Goal: Task Accomplishment & Management: Complete application form

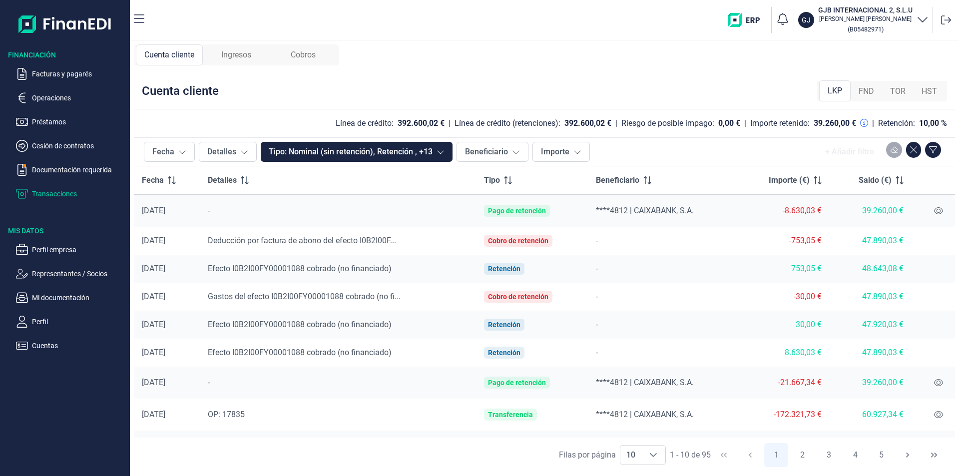
click at [233, 50] on span "Ingresos" at bounding box center [236, 55] width 30 height 12
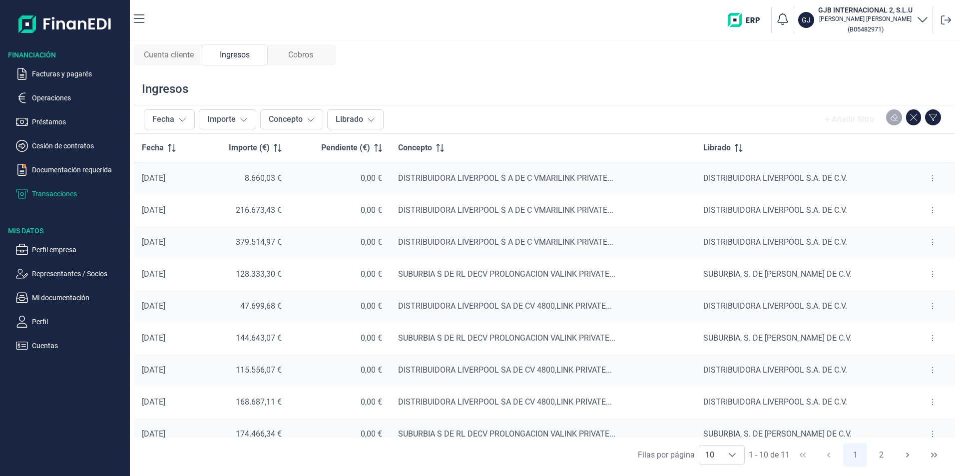
click at [53, 192] on p "Transacciones" at bounding box center [79, 194] width 94 height 12
click at [168, 57] on span "Cuenta cliente" at bounding box center [169, 55] width 50 height 12
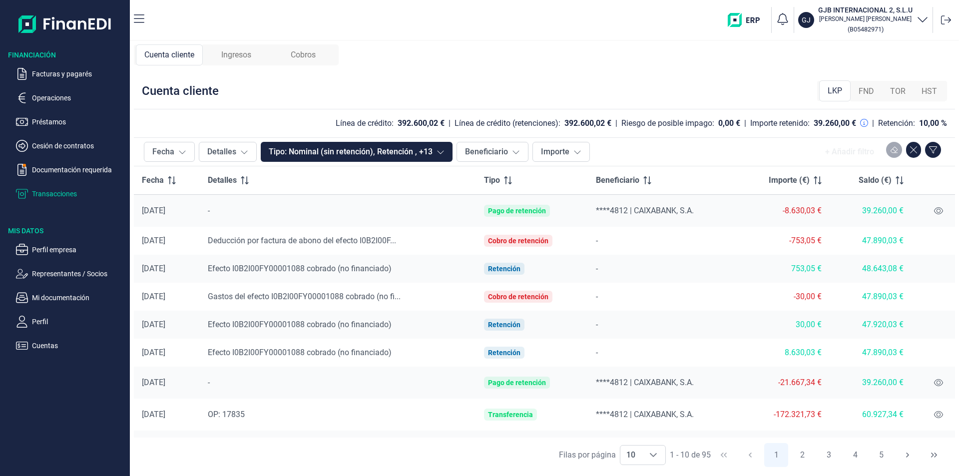
click at [309, 56] on span "Cobros" at bounding box center [303, 55] width 25 height 12
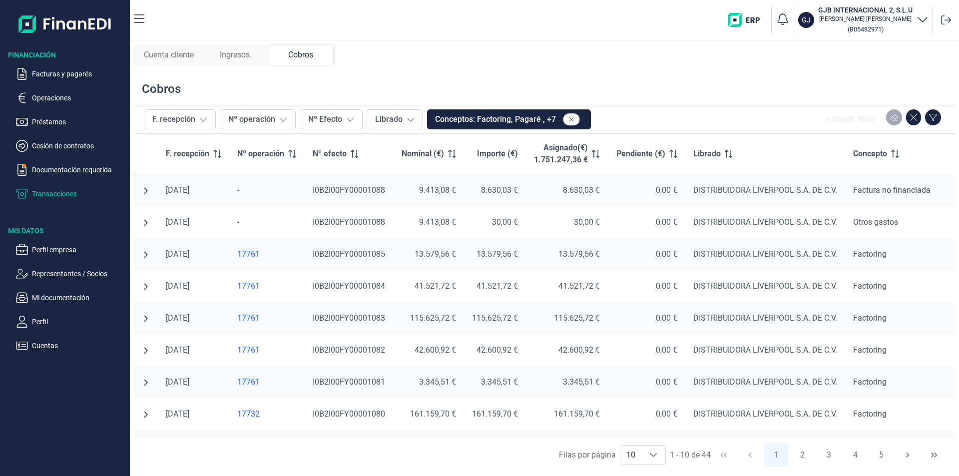
click at [237, 57] on span "Ingresos" at bounding box center [235, 55] width 30 height 12
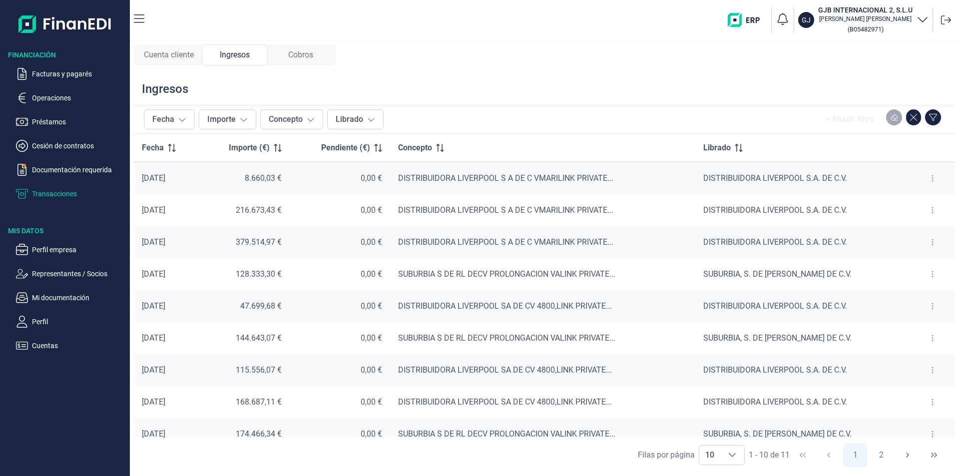
click at [171, 51] on span "Cuenta cliente" at bounding box center [169, 55] width 50 height 12
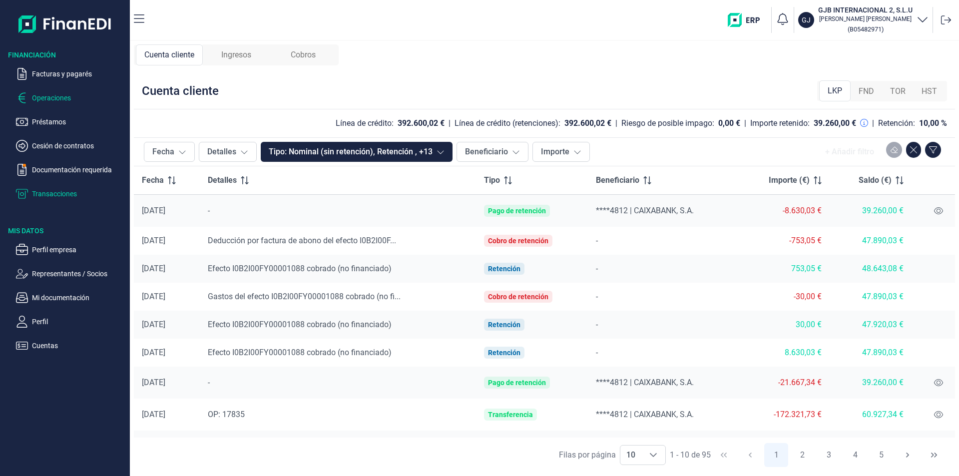
click at [54, 102] on p "Operaciones" at bounding box center [79, 98] width 94 height 12
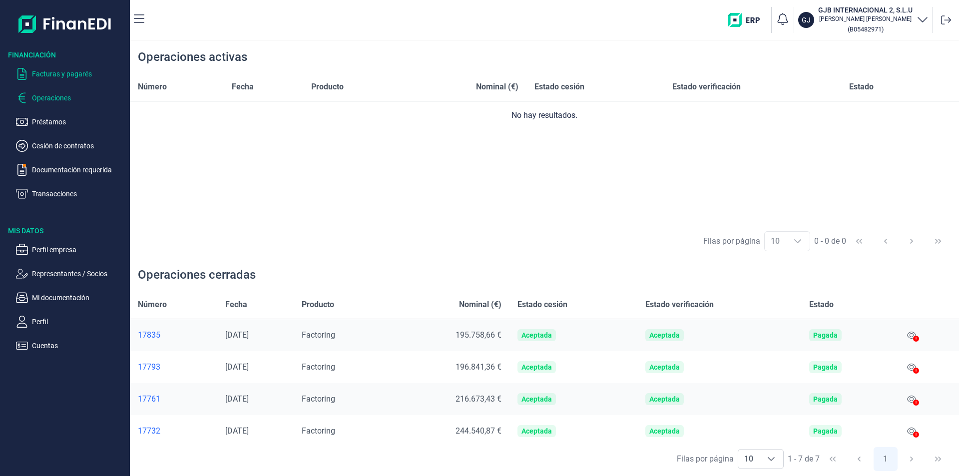
click at [49, 73] on p "Facturas y pagarés" at bounding box center [79, 74] width 94 height 12
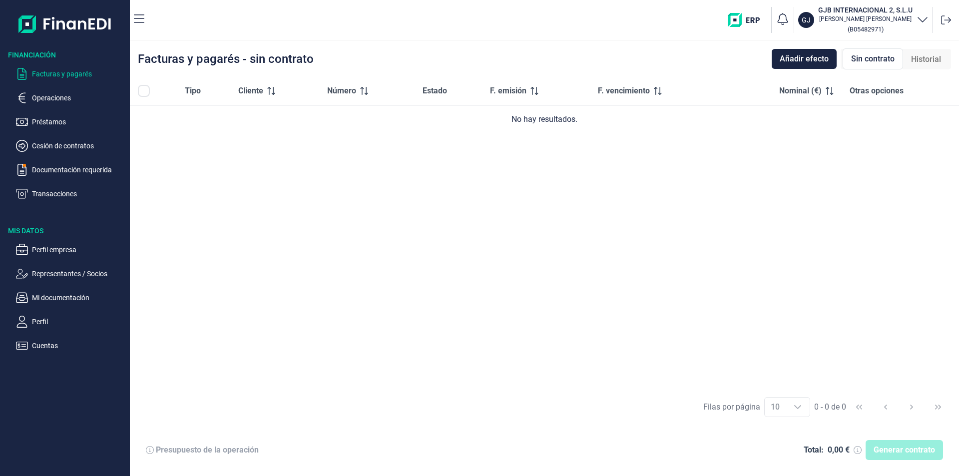
click at [738, 19] on img "button" at bounding box center [747, 20] width 39 height 14
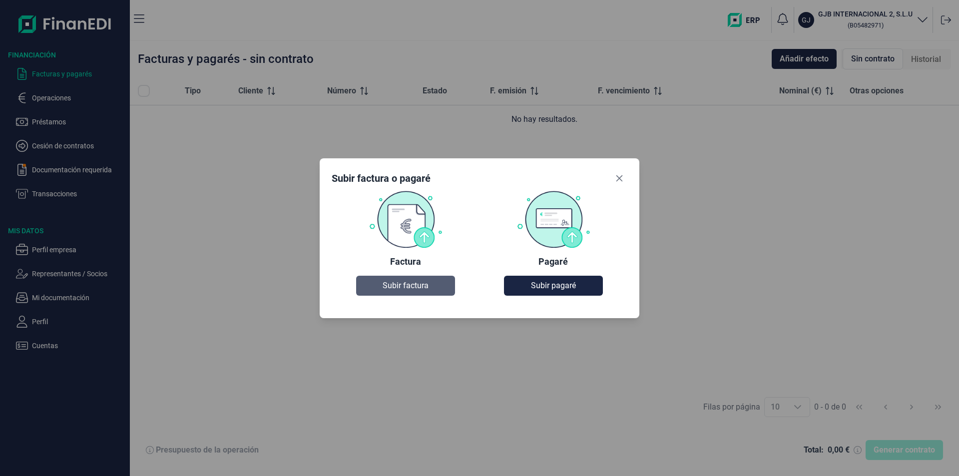
click at [407, 290] on span "Subir factura" at bounding box center [406, 286] width 46 height 12
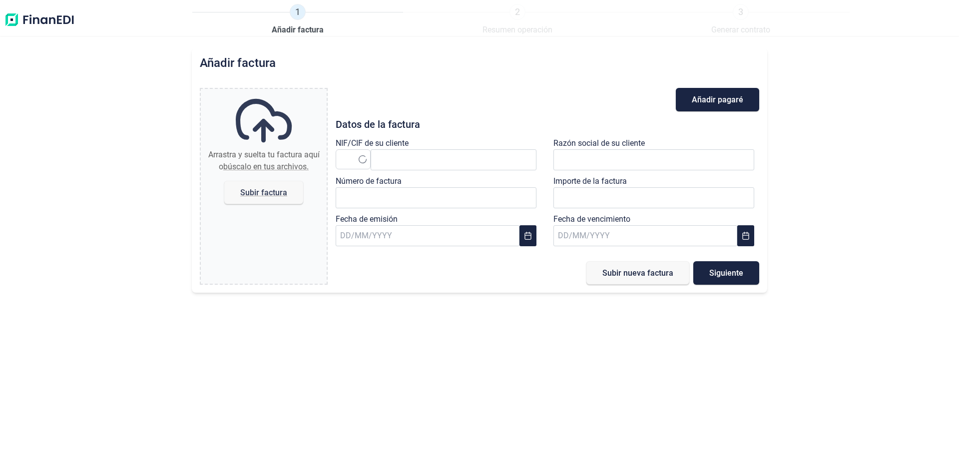
type input "0,00 €"
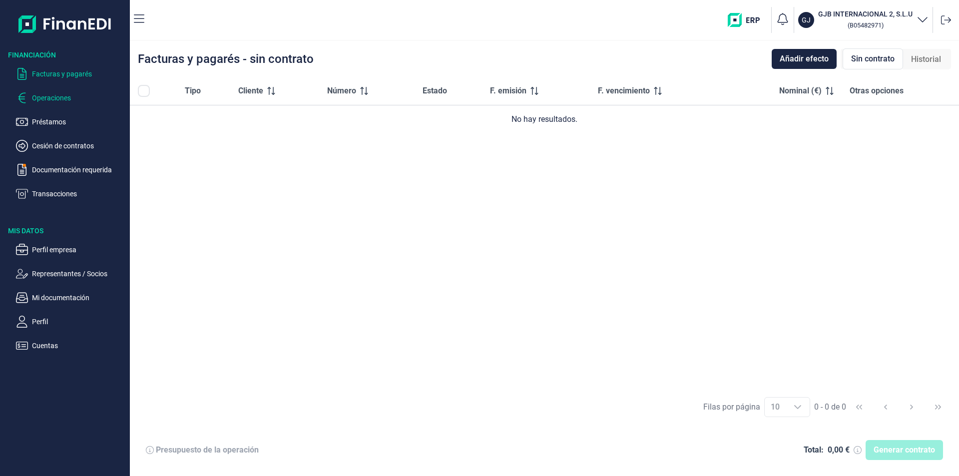
click at [61, 100] on p "Operaciones" at bounding box center [79, 98] width 94 height 12
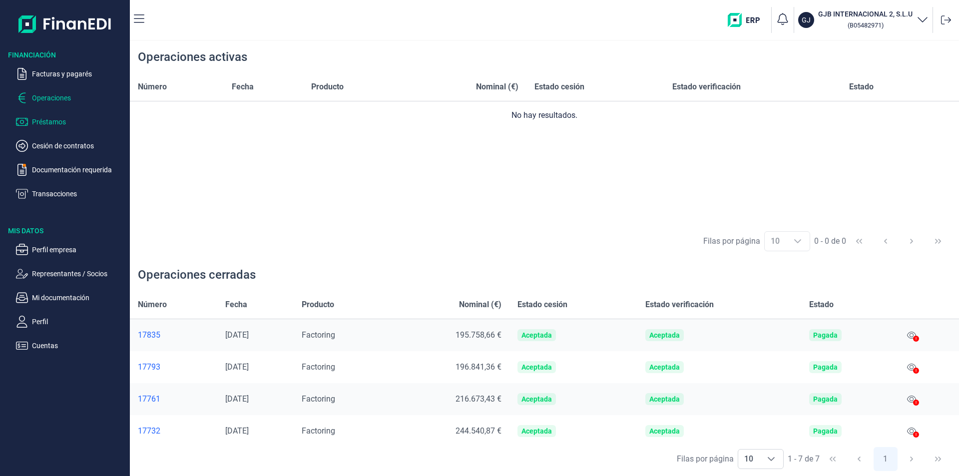
click at [56, 124] on p "Préstamos" at bounding box center [79, 122] width 94 height 12
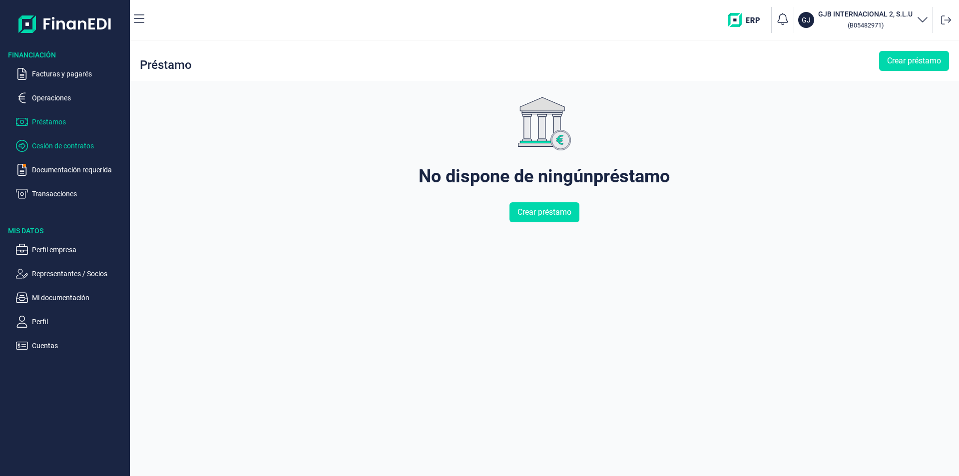
click at [56, 143] on p "Cesión de contratos" at bounding box center [79, 146] width 94 height 12
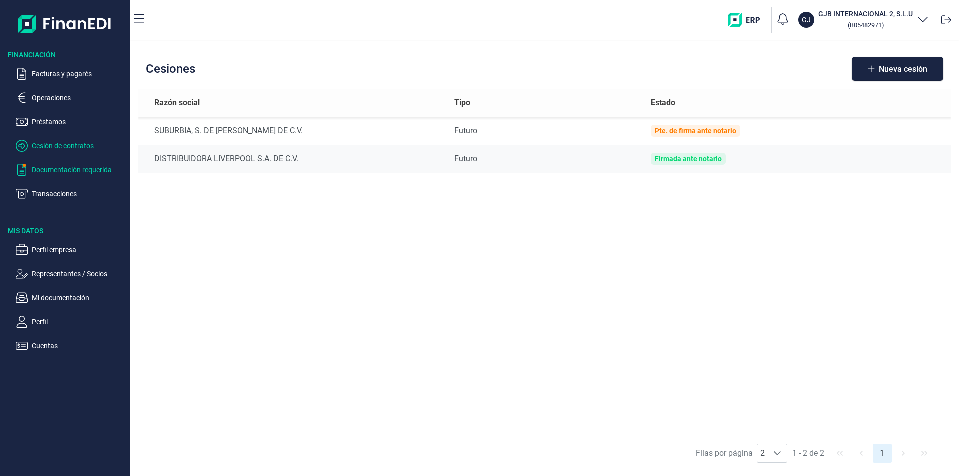
click at [55, 172] on p "Documentación requerida" at bounding box center [79, 170] width 94 height 12
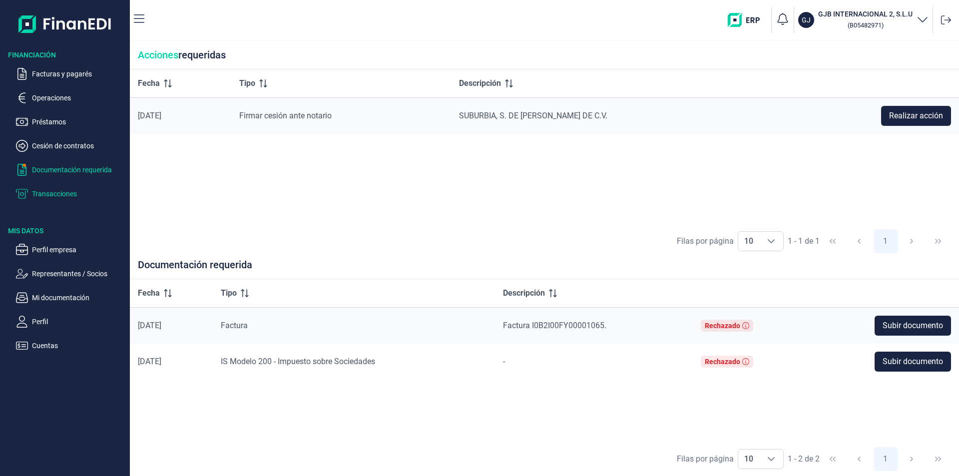
click at [47, 196] on p "Transacciones" at bounding box center [79, 194] width 94 height 12
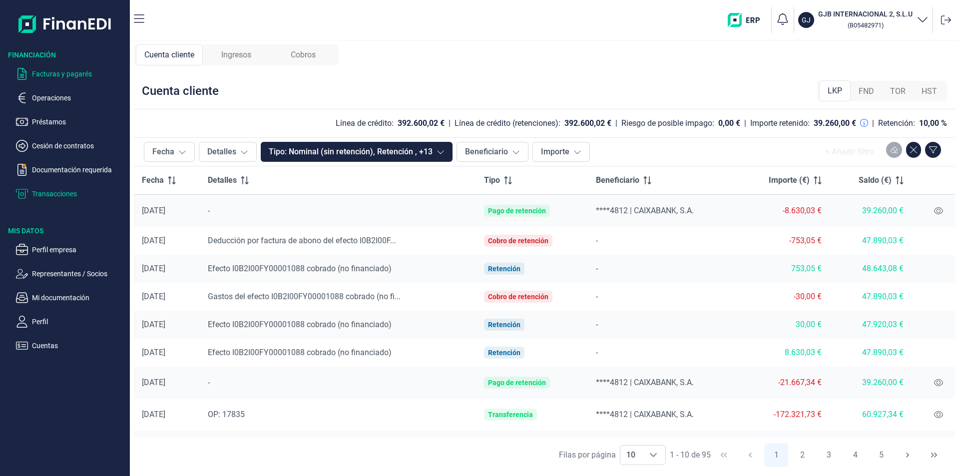
click at [50, 75] on p "Facturas y pagarés" at bounding box center [79, 74] width 94 height 12
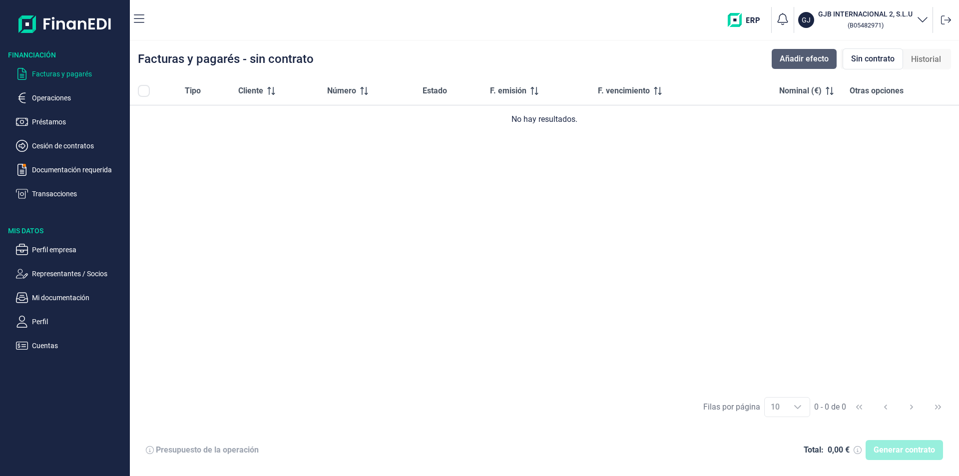
click at [801, 59] on span "Añadir efecto" at bounding box center [804, 59] width 49 height 12
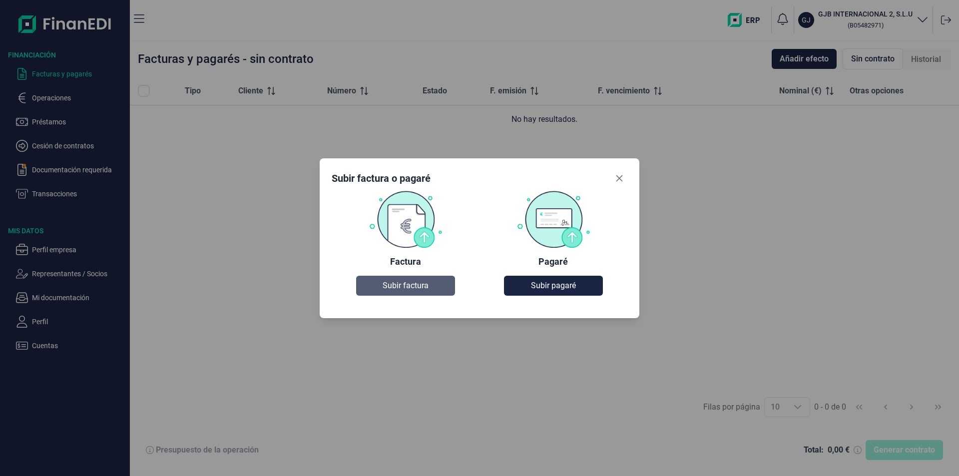
click at [398, 287] on span "Subir factura" at bounding box center [406, 286] width 46 height 12
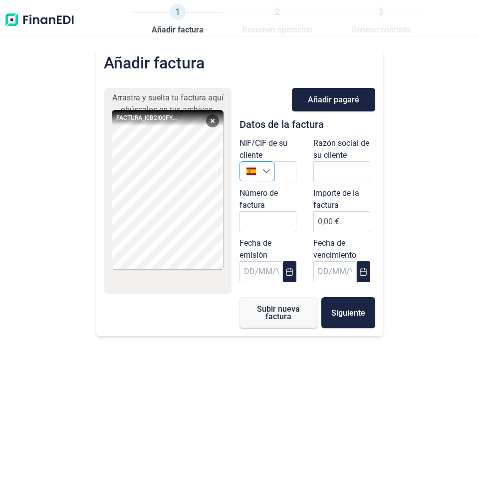
click at [266, 175] on icon "Seleccione un país" at bounding box center [267, 171] width 8 height 8
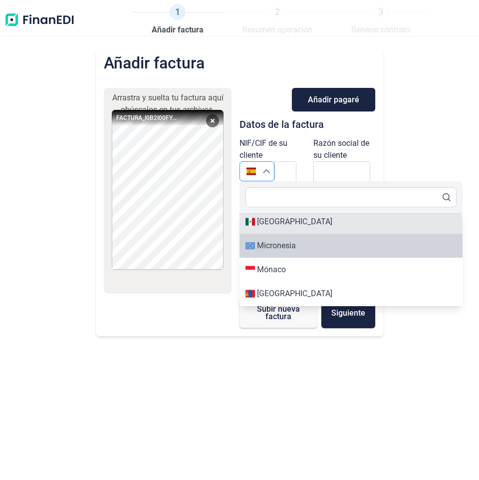
scroll to position [3596, 0]
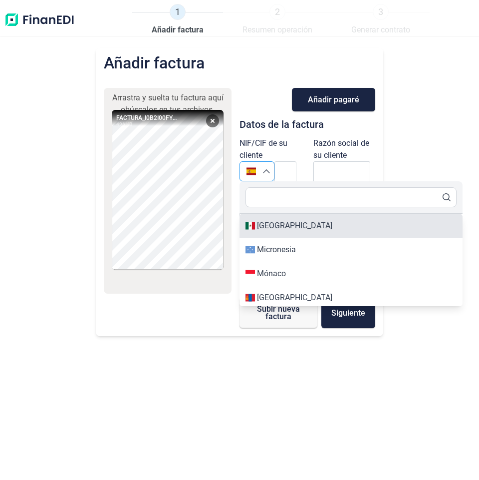
click at [303, 227] on div "[GEOGRAPHIC_DATA]" at bounding box center [351, 226] width 211 height 12
type input "[GEOGRAPHIC_DATA]"
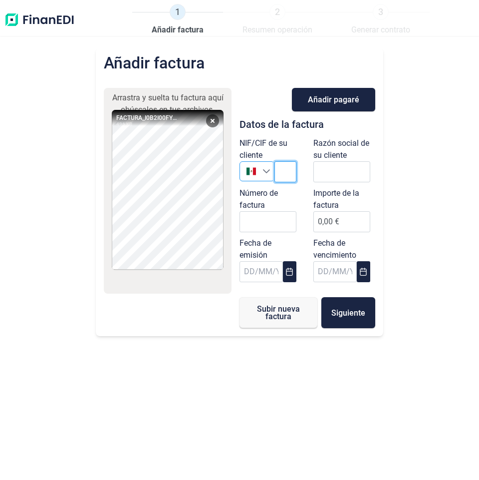
click at [288, 175] on input "text" at bounding box center [286, 171] width 22 height 21
paste input "DLI931201MI9"
type input "DLI931201MI9"
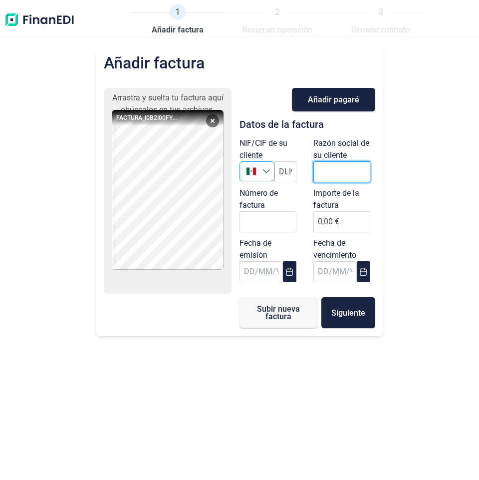
click at [335, 171] on input "text" at bounding box center [342, 171] width 57 height 21
paste input "DISTRIBUIDORA LIVERPOOL S.A. DE C.V."
type input "DISTRIBUIDORA LIVERPOOL S.A. DE C.V."
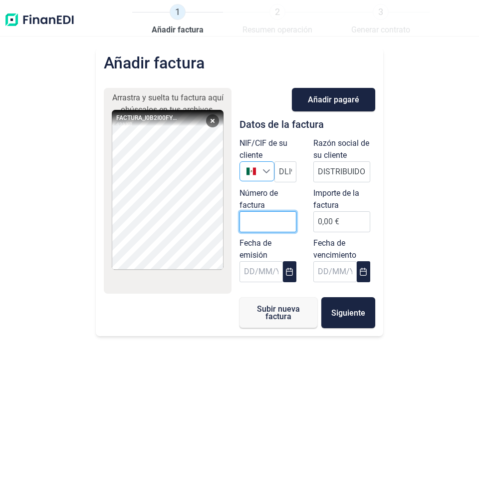
click at [272, 226] on input "Número de factura" at bounding box center [268, 221] width 57 height 21
paste input "I0B2I00FY00001102"
type input "I0B2I00FY00001102"
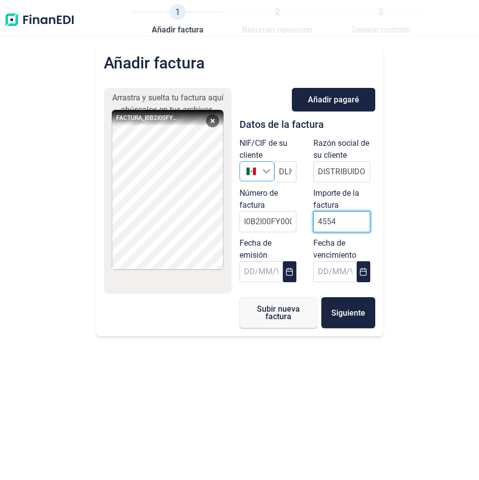
type input "45543"
click at [322, 226] on input "45543.82" at bounding box center [342, 221] width 57 height 21
type input "42.543,82 €"
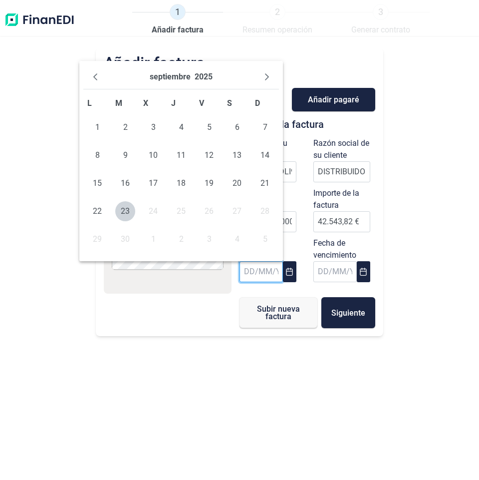
click at [250, 275] on input "text" at bounding box center [261, 271] width 43 height 21
click at [207, 128] on span "5" at bounding box center [209, 127] width 20 height 20
type input "[DATE]"
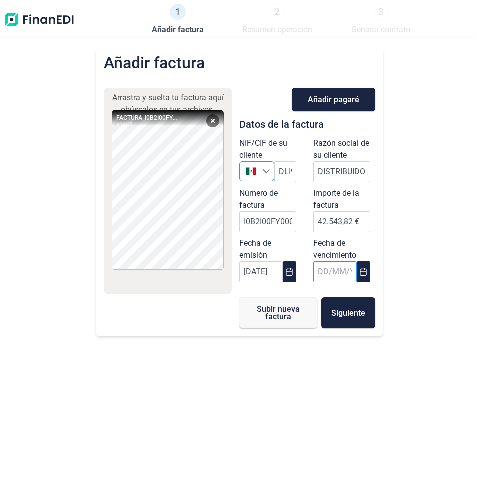
click at [318, 275] on input "text" at bounding box center [335, 271] width 43 height 21
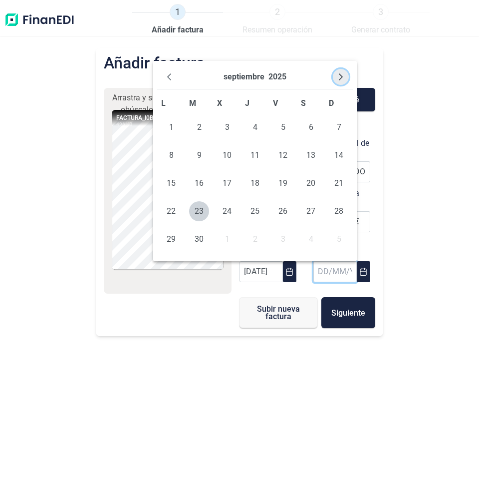
click at [342, 78] on icon "Next Month" at bounding box center [341, 76] width 4 height 7
click at [249, 210] on span "23" at bounding box center [255, 211] width 20 height 20
type input "[DATE]"
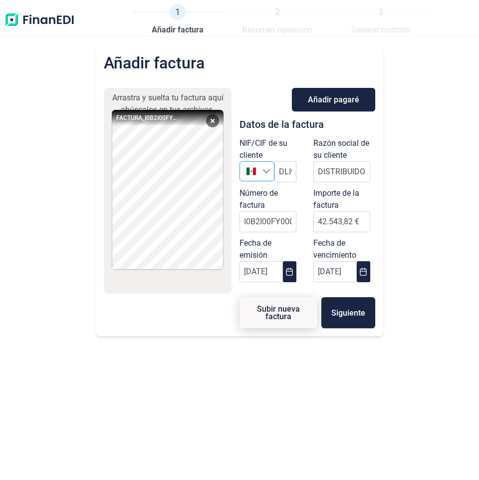
click at [288, 318] on span "Subir nueva factura" at bounding box center [279, 312] width 46 height 15
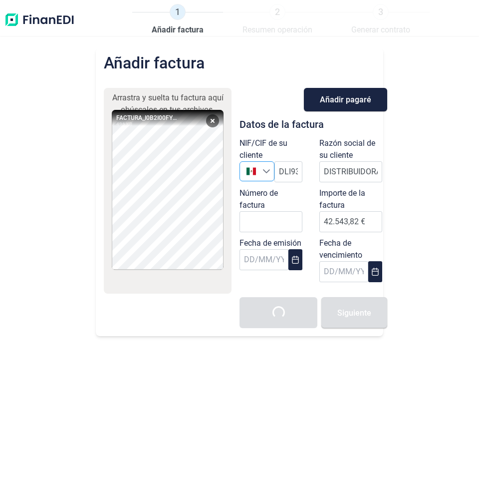
type input "0,00 €"
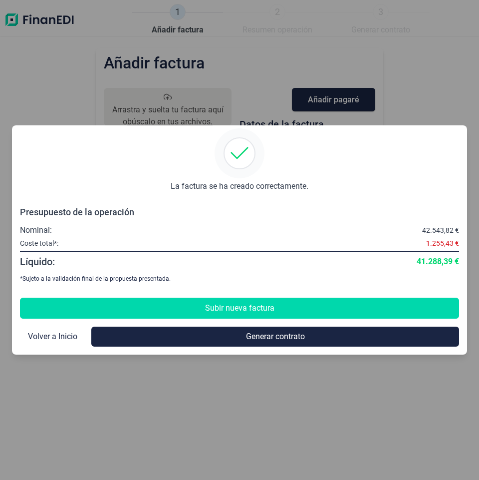
click at [231, 306] on span "Subir nueva factura" at bounding box center [239, 308] width 69 height 12
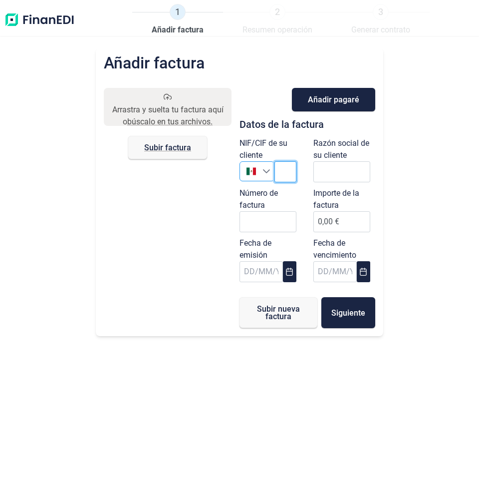
click at [283, 168] on input "text" at bounding box center [286, 171] width 22 height 21
paste input "DLI931201MI9"
type input "DLI931201MI9"
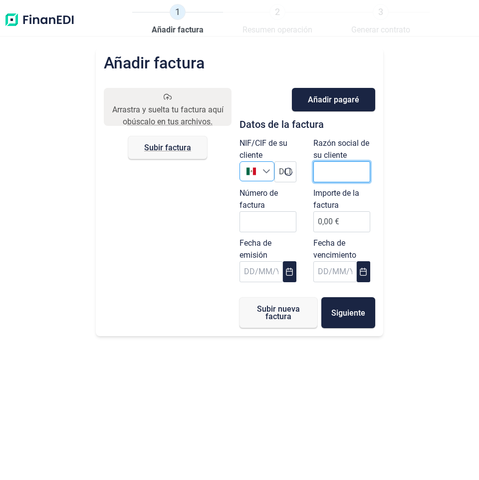
click at [338, 168] on input "text" at bounding box center [342, 171] width 57 height 21
paste input "DISTRIBUIDORA LIVERPOOL S.A. DE C.V."
type input "DISTRIBUIDORA LIVERPOOL S.A. DE C.V."
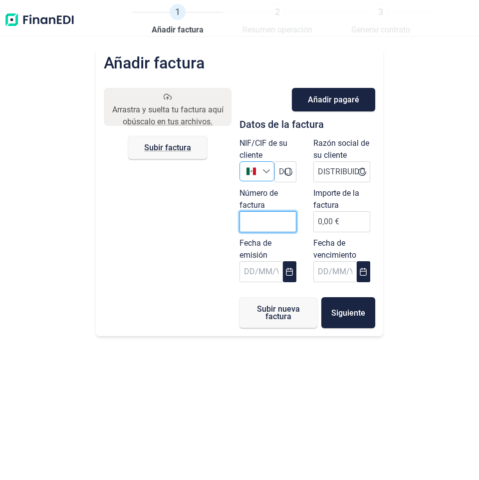
click at [257, 224] on input "Número de factura" at bounding box center [268, 221] width 57 height 21
paste input "I0B2I00FY00001103"
type input "I0B2I00FY00001103"
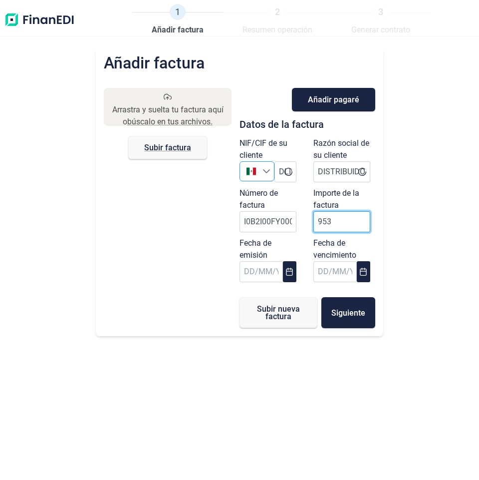
type input "9539"
type input "9.539,84 €"
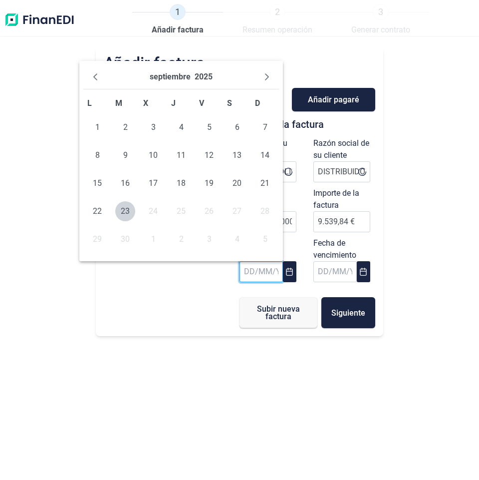
click at [249, 276] on input "text" at bounding box center [261, 271] width 43 height 21
click at [209, 128] on span "5" at bounding box center [209, 127] width 20 height 20
type input "[DATE]"
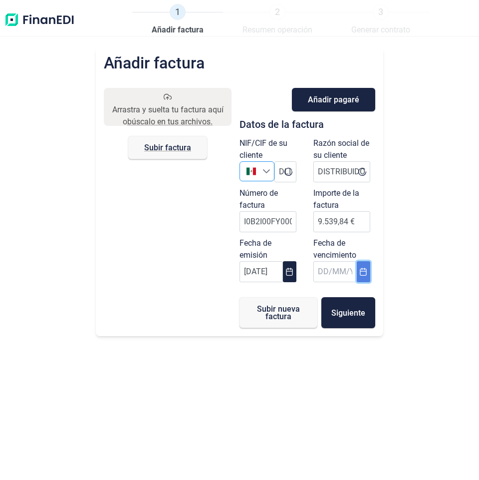
click at [357, 270] on button "Choose Date" at bounding box center [363, 271] width 13 height 21
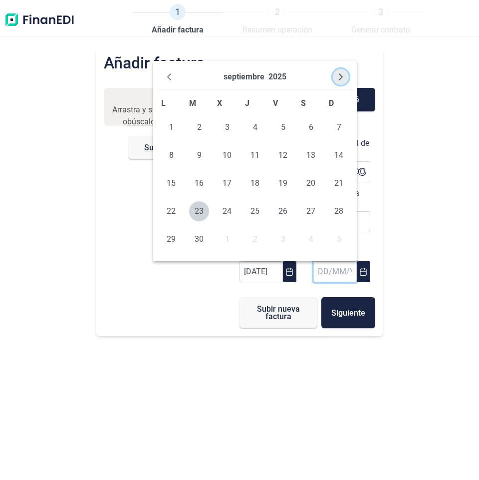
click at [337, 77] on button "Next Month" at bounding box center [341, 77] width 16 height 16
click at [257, 213] on span "23" at bounding box center [255, 211] width 20 height 20
type input "[DATE]"
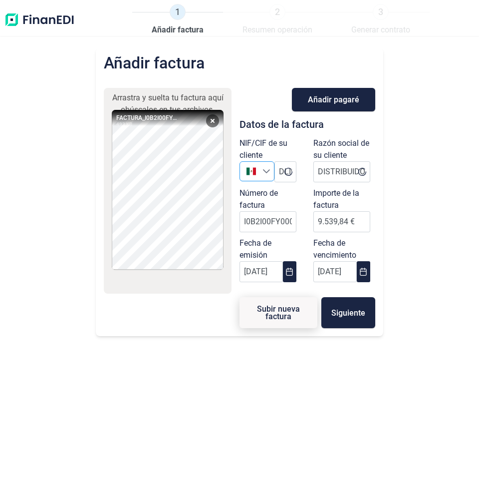
click at [270, 318] on span "Subir nueva factura" at bounding box center [279, 312] width 46 height 15
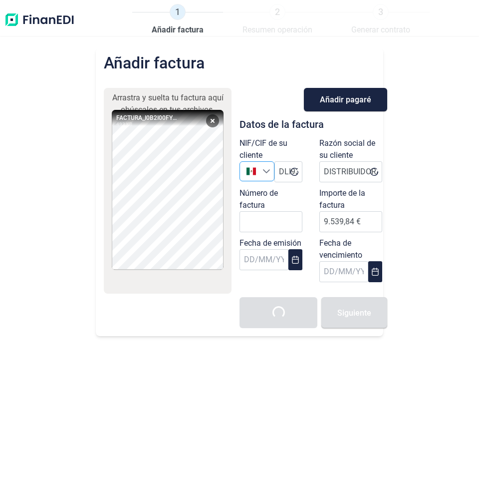
type input "0,00 €"
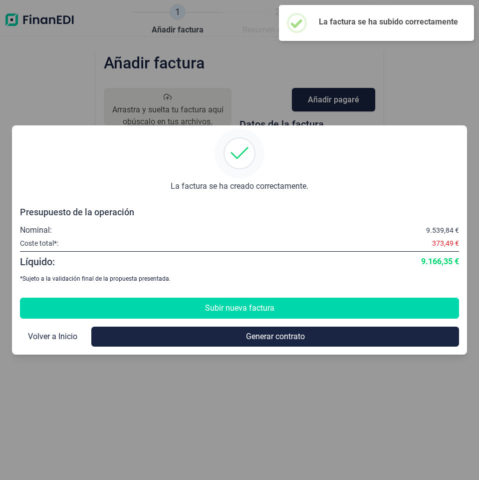
click at [188, 308] on button "Subir nueva factura" at bounding box center [239, 308] width 439 height 21
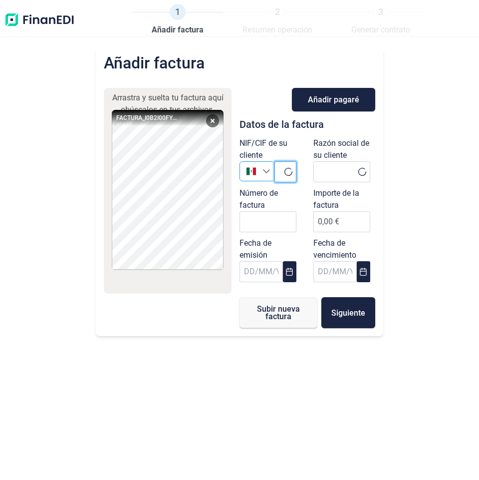
drag, startPoint x: 282, startPoint y: 169, endPoint x: 289, endPoint y: 172, distance: 8.1
click at [283, 169] on input "text" at bounding box center [286, 171] width 22 height 21
paste input "ºDLI931201MI9"
type input "ºDLI931201MI9"
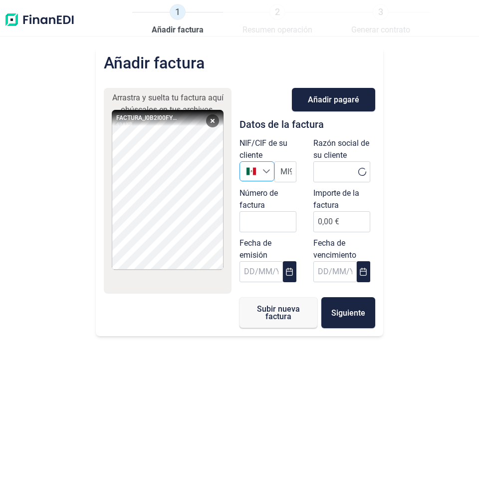
scroll to position [0, 0]
click at [328, 168] on input "text" at bounding box center [342, 171] width 57 height 21
paste input "DISTRIBUIDORA LIVERPOOL S.A. DE C.V."
type input "DISTRIBUIDORA LIVERPOOL S.A. DE C.V."
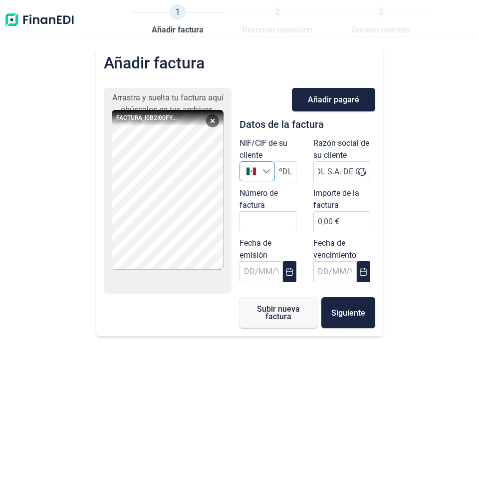
scroll to position [0, 0]
click at [248, 226] on input "Número de factura" at bounding box center [268, 221] width 57 height 21
paste input "I0B2I00FY00001104"
type input "I0B2I00FY00001104"
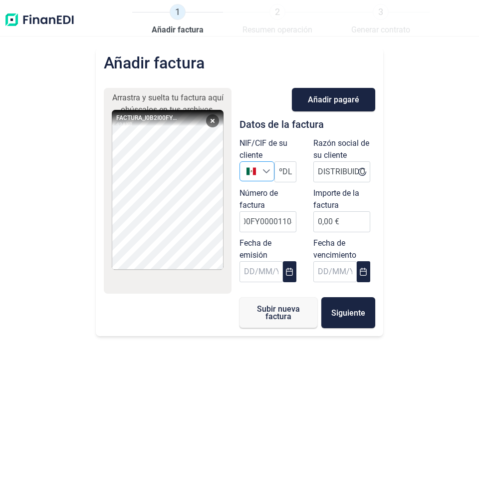
scroll to position [0, 0]
drag, startPoint x: 320, startPoint y: 223, endPoint x: 331, endPoint y: 228, distance: 12.1
type input "9824"
type input "9.824,54 €"
click at [246, 275] on input "text" at bounding box center [261, 271] width 43 height 21
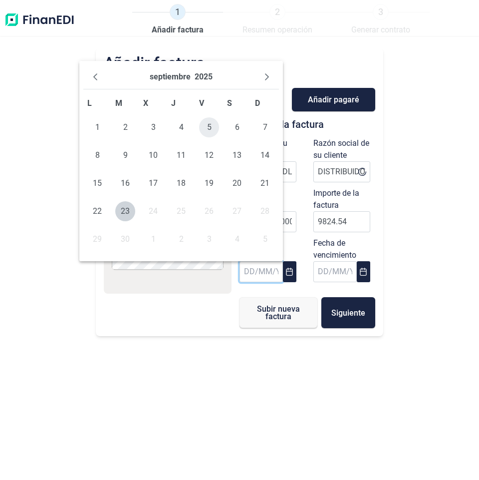
click at [213, 128] on span "5" at bounding box center [209, 127] width 20 height 20
type input "[DATE]"
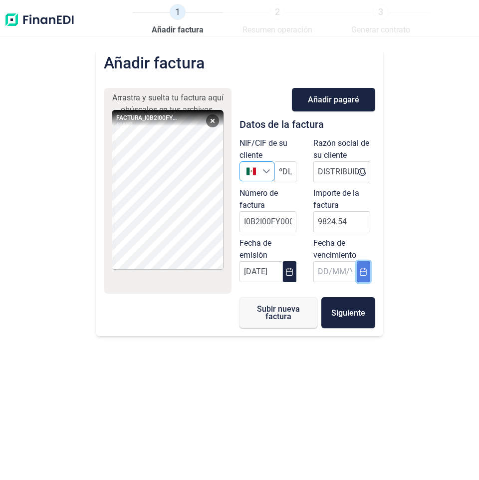
click at [364, 270] on icon "Choose Date" at bounding box center [364, 272] width 8 height 8
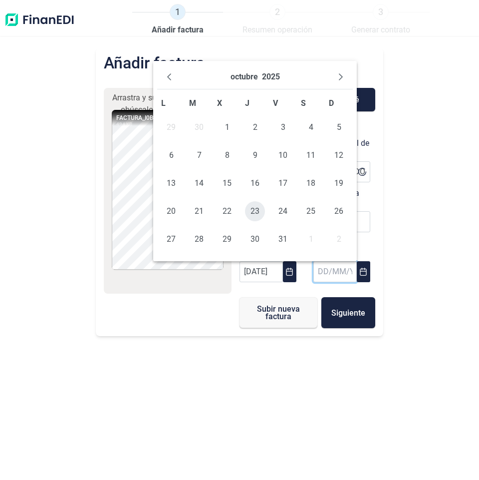
click at [259, 214] on span "23" at bounding box center [255, 211] width 20 height 20
type input "[DATE]"
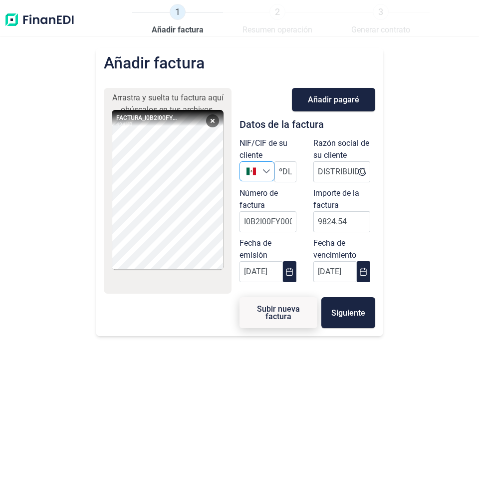
click at [272, 319] on span "Subir nueva factura" at bounding box center [279, 312] width 46 height 15
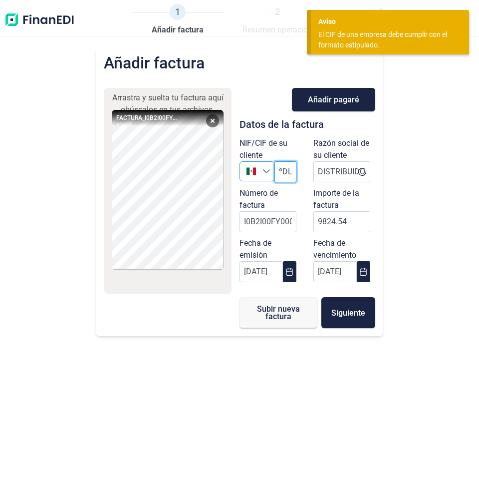
click at [281, 172] on input "ºDLI931201MI9" at bounding box center [286, 171] width 22 height 21
type input "DLI931201MI9"
click at [288, 314] on span "Subir nueva factura" at bounding box center [279, 312] width 46 height 15
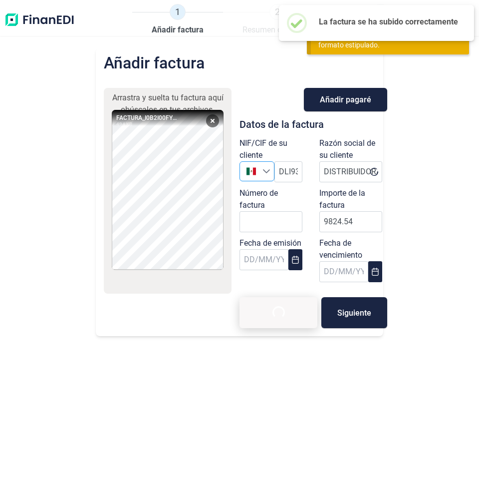
type input "0,00 €"
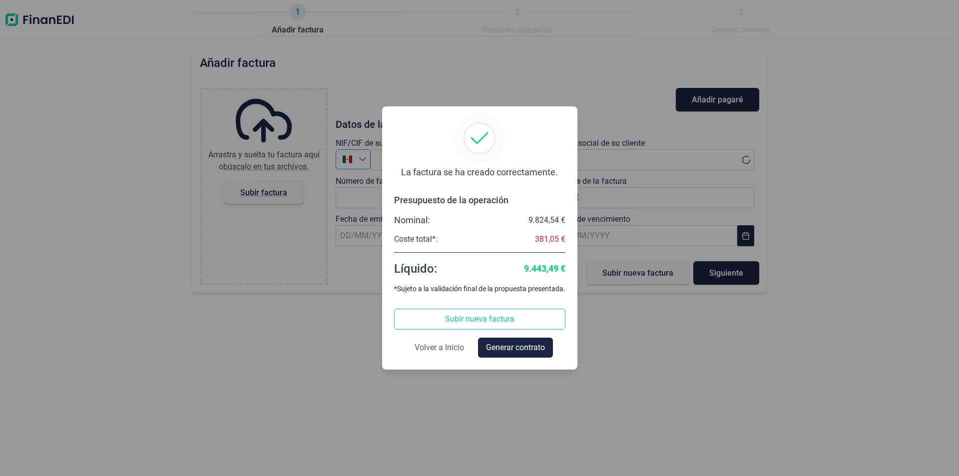
click at [437, 346] on span "Volver a Inicio" at bounding box center [439, 348] width 49 height 12
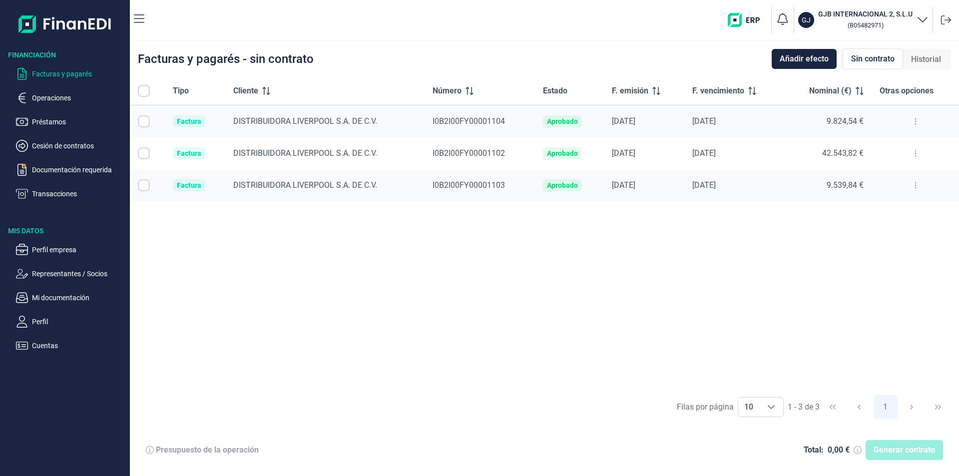
checkbox input "true"
click at [908, 117] on button at bounding box center [915, 121] width 18 height 16
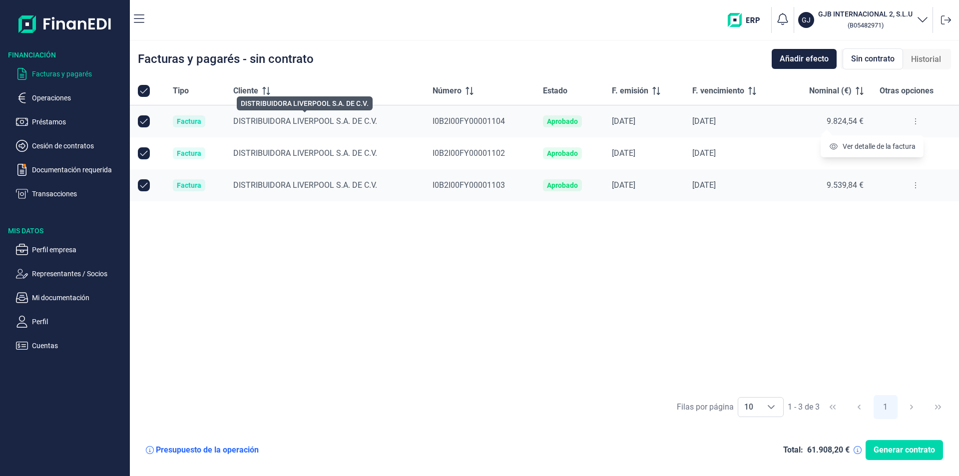
click at [266, 120] on span "DISTRIBUIDORA LIVERPOOL S.A. DE C.V." at bounding box center [305, 120] width 144 height 9
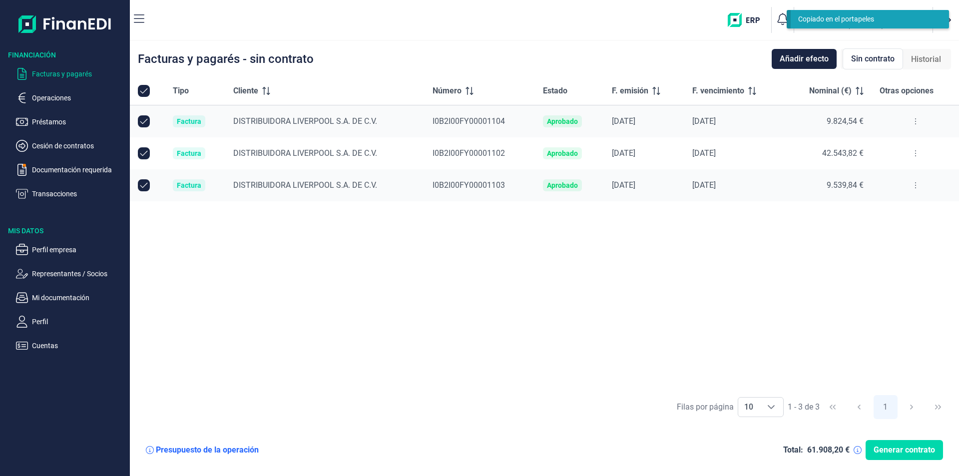
click at [912, 120] on button at bounding box center [915, 121] width 18 height 16
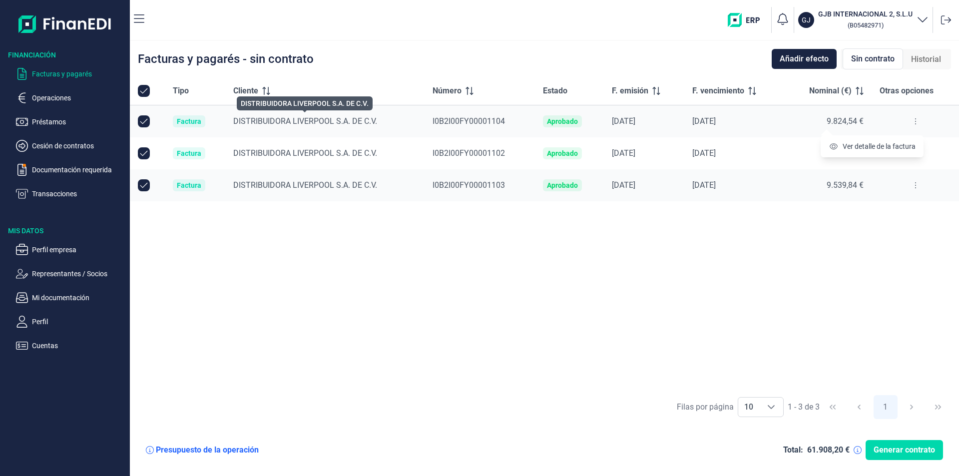
click at [337, 119] on span "DISTRIBUIDORA LIVERPOOL S.A. DE C.V." at bounding box center [305, 120] width 144 height 9
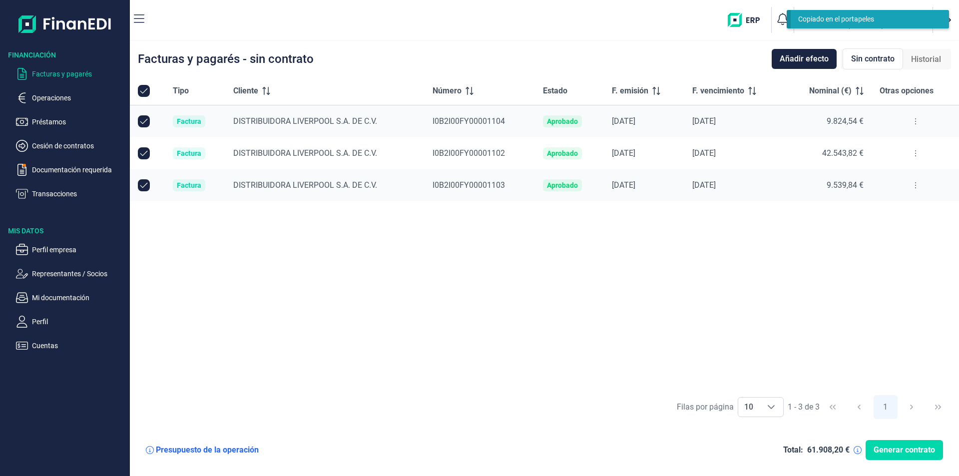
click at [915, 119] on icon at bounding box center [915, 121] width 1 height 6
click at [890, 144] on span "Ver detalle de la factura" at bounding box center [878, 146] width 73 height 10
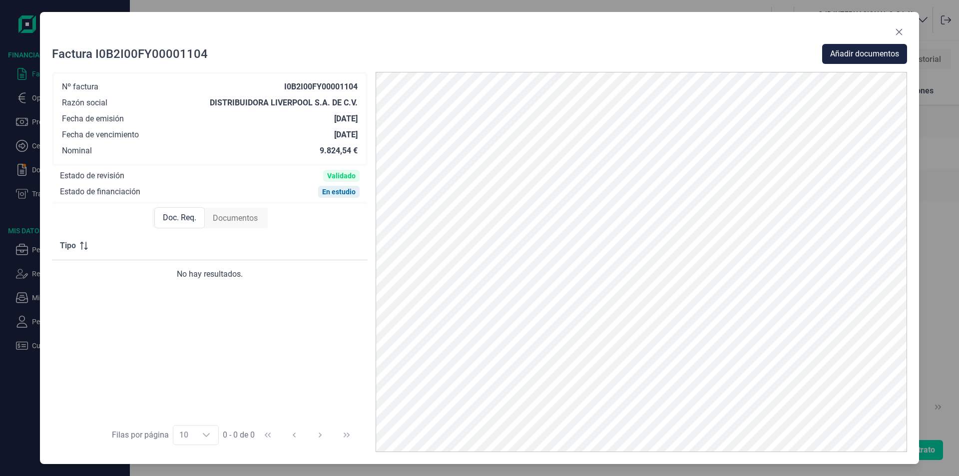
click at [182, 220] on span "Doc. Req." at bounding box center [179, 218] width 33 height 12
click at [900, 32] on icon "Close" at bounding box center [899, 32] width 8 height 8
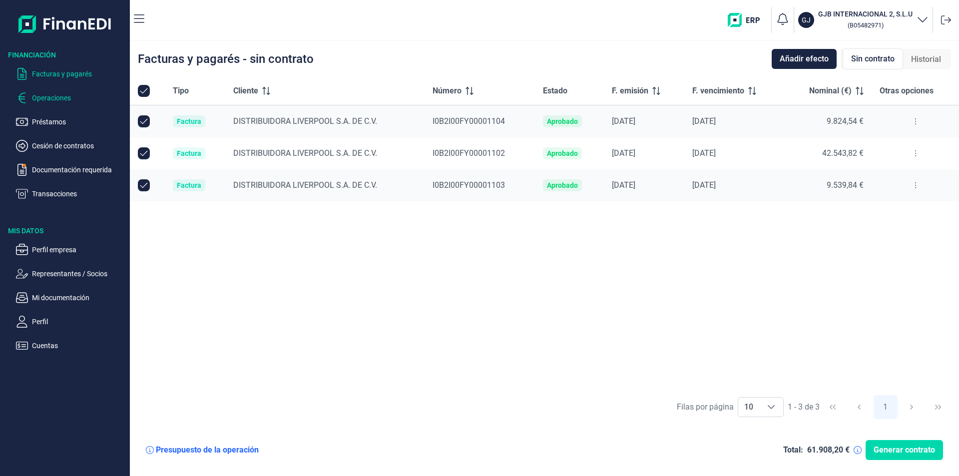
click at [58, 99] on p "Operaciones" at bounding box center [79, 98] width 94 height 12
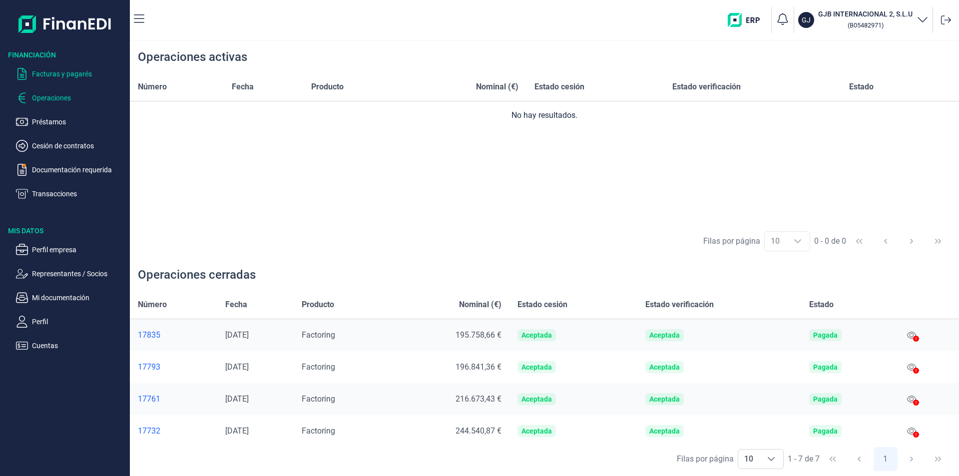
click at [63, 77] on p "Facturas y pagarés" at bounding box center [79, 74] width 94 height 12
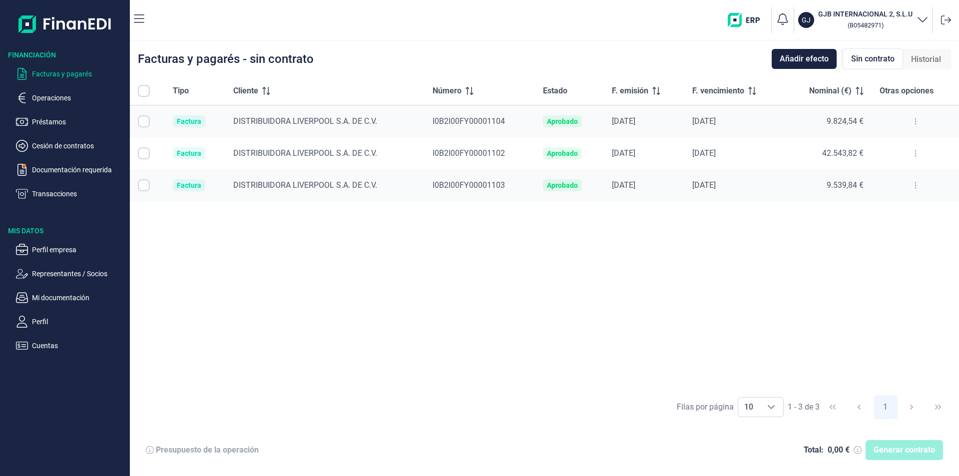
checkbox input "true"
click at [37, 91] on ul "Facturas y pagarés Operaciones Préstamos Cesión de contratos Documentación requ…" at bounding box center [65, 130] width 130 height 140
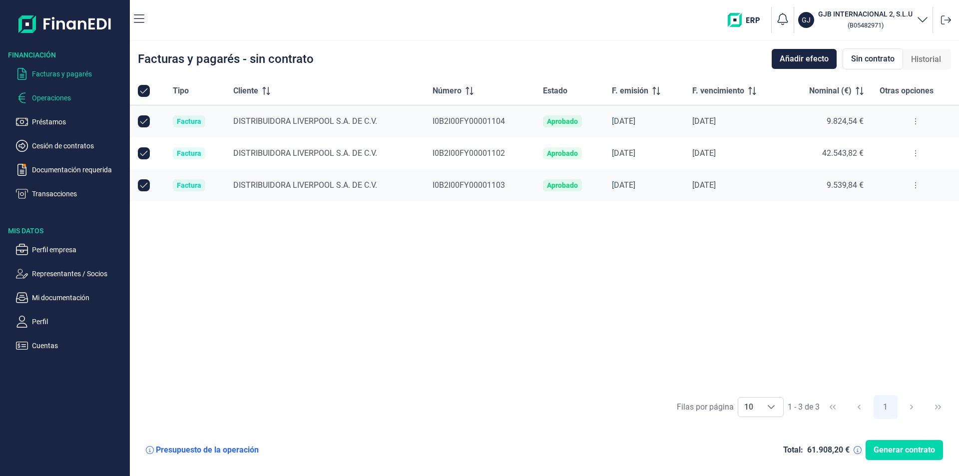
click at [48, 98] on p "Operaciones" at bounding box center [79, 98] width 94 height 12
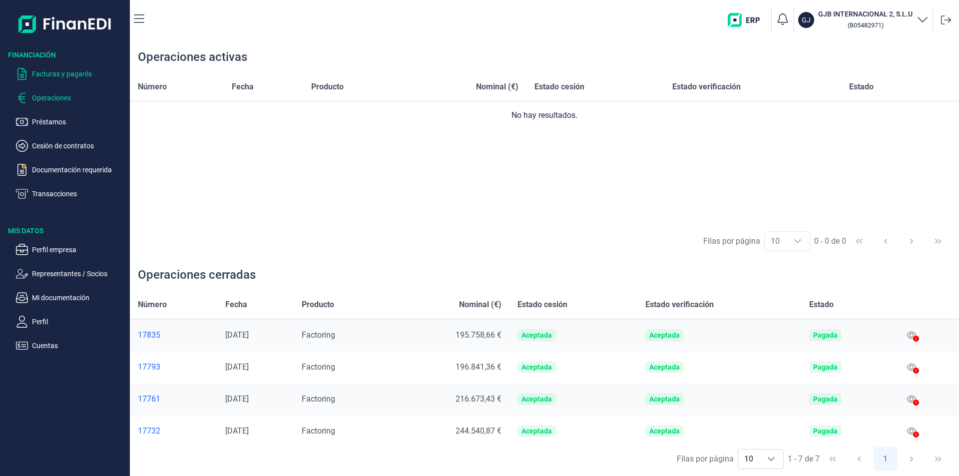
click at [37, 72] on p "Facturas y pagarés" at bounding box center [79, 74] width 94 height 12
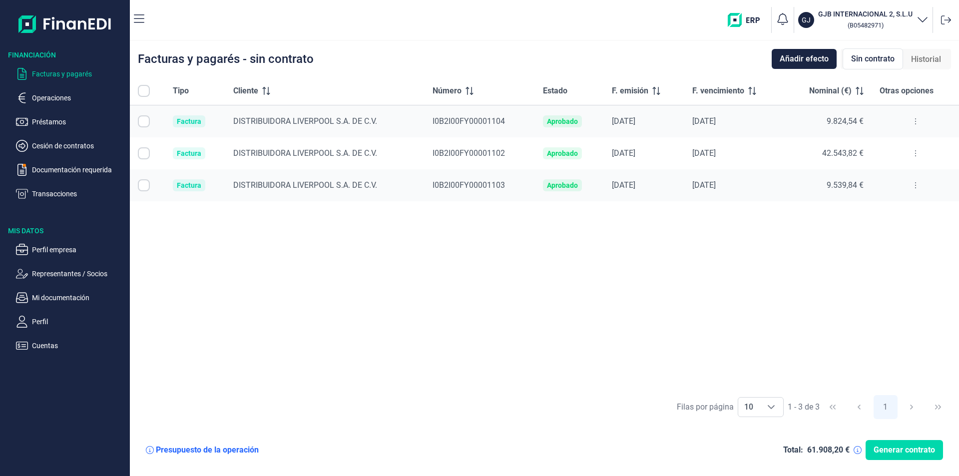
checkbox input "true"
click at [50, 98] on p "Operaciones" at bounding box center [79, 98] width 94 height 12
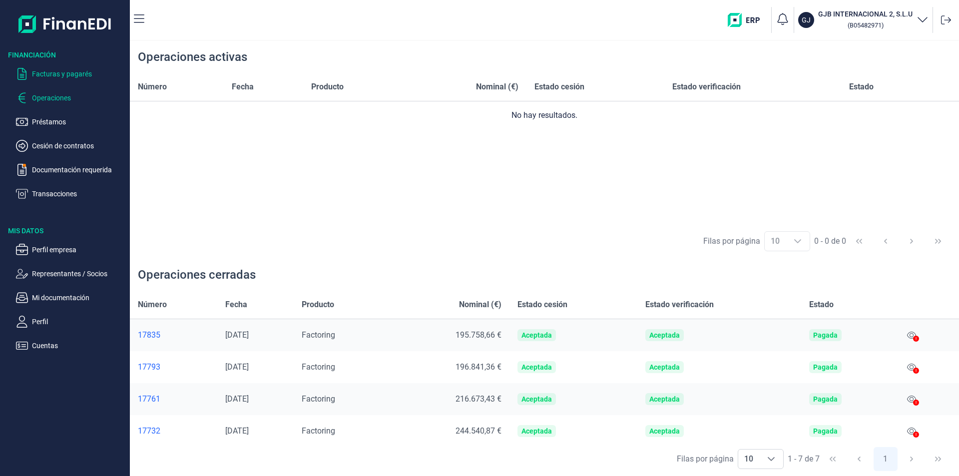
click at [52, 73] on p "Facturas y pagarés" at bounding box center [79, 74] width 94 height 12
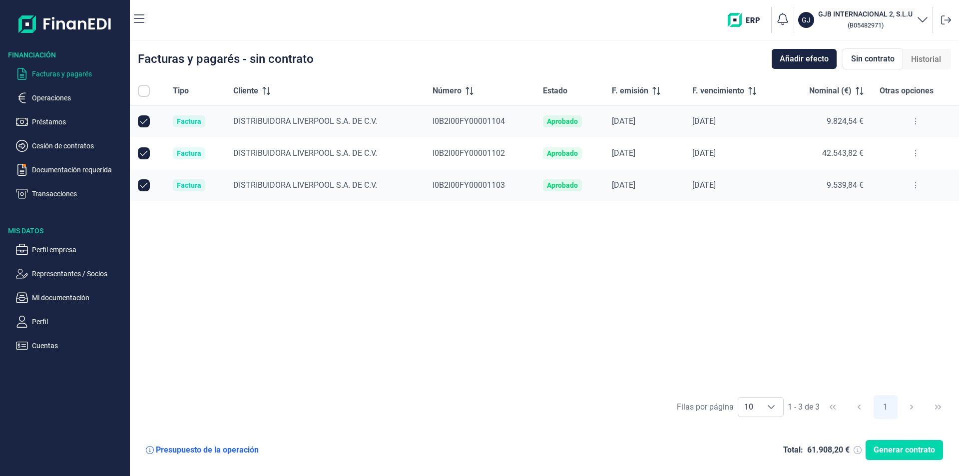
checkbox input "true"
click at [914, 121] on icon at bounding box center [915, 121] width 2 height 8
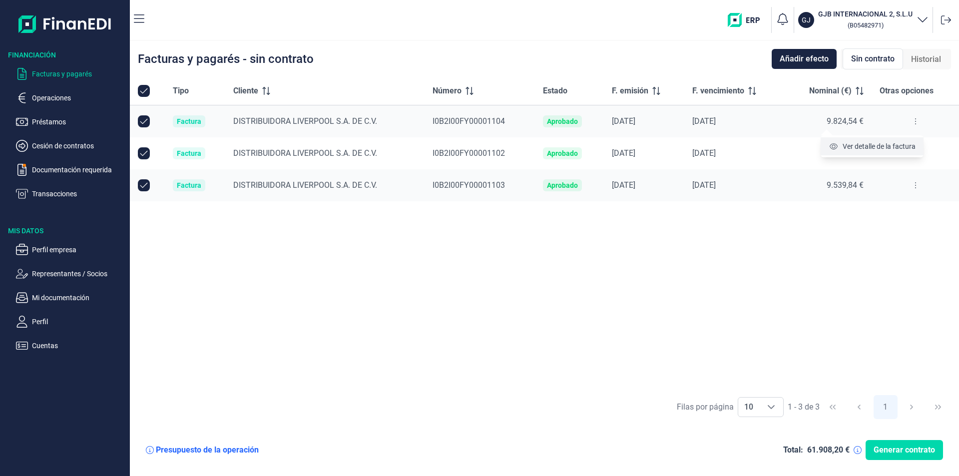
click at [896, 148] on span "Ver detalle de la factura" at bounding box center [878, 146] width 73 height 10
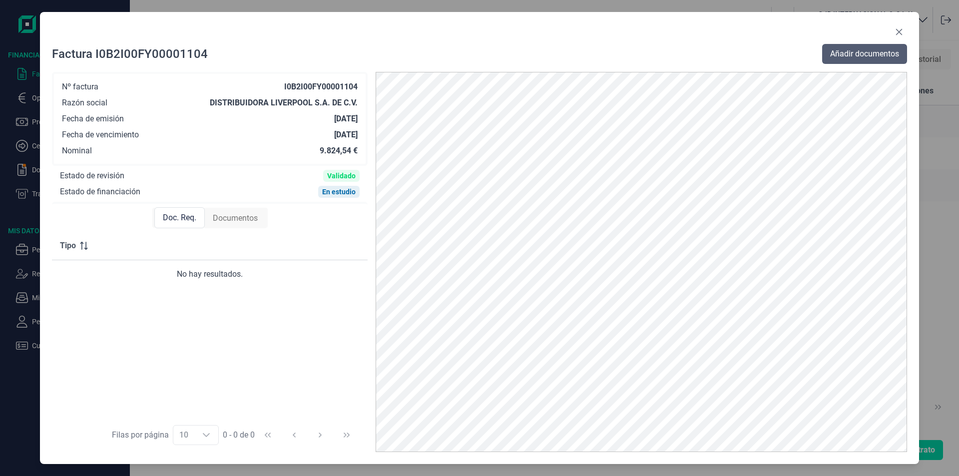
click at [850, 51] on span "Añadir documentos" at bounding box center [864, 54] width 69 height 12
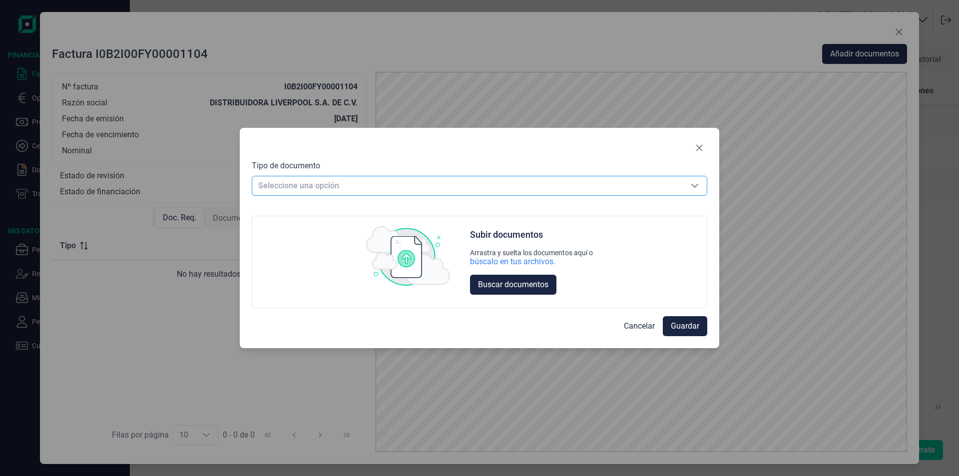
click at [381, 184] on span "Seleccione una opción" at bounding box center [467, 185] width 430 height 19
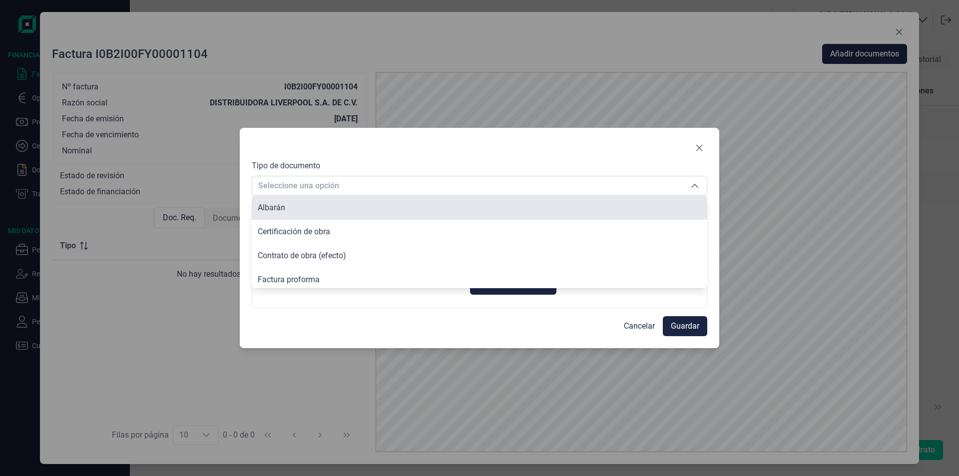
click at [336, 208] on li "Albarán" at bounding box center [479, 208] width 455 height 24
type input "Albarán"
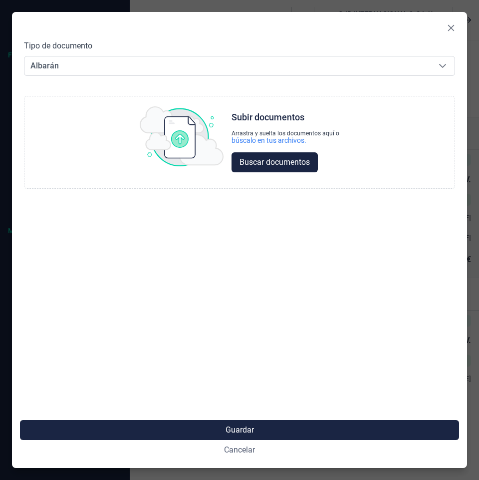
click at [246, 450] on span "Cancelar" at bounding box center [239, 450] width 31 height 12
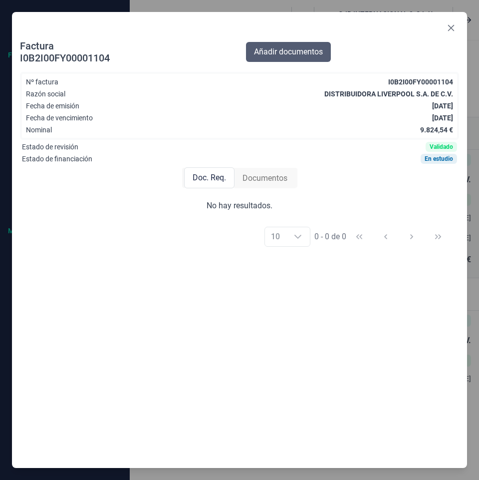
click at [287, 52] on span "Añadir documentos" at bounding box center [288, 52] width 69 height 12
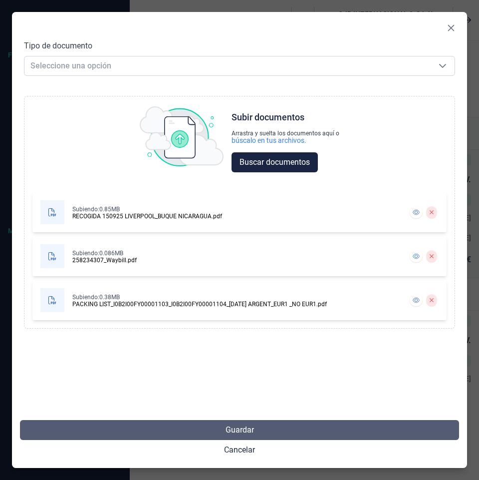
click at [235, 422] on button "Guardar" at bounding box center [239, 430] width 439 height 20
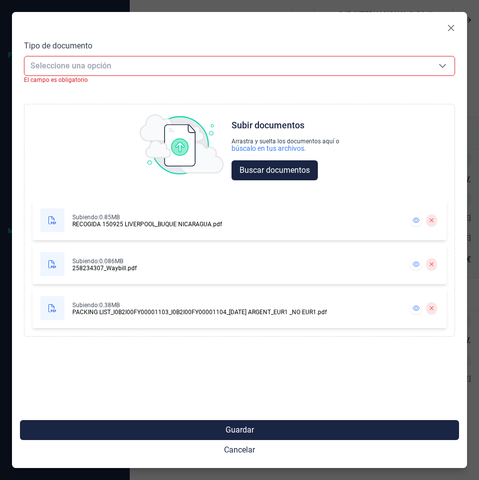
click at [198, 67] on span "Seleccione una opción" at bounding box center [227, 65] width 407 height 19
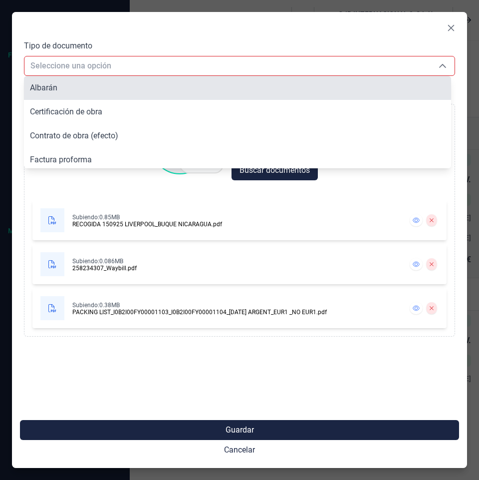
click at [141, 94] on li "Albarán" at bounding box center [237, 88] width 427 height 24
type input "Albarán"
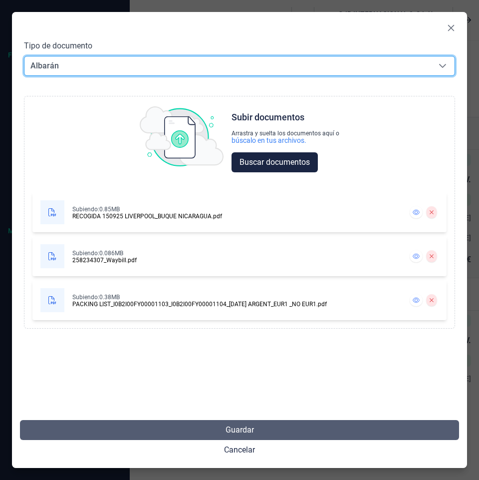
click at [239, 429] on span "Guardar" at bounding box center [240, 430] width 28 height 12
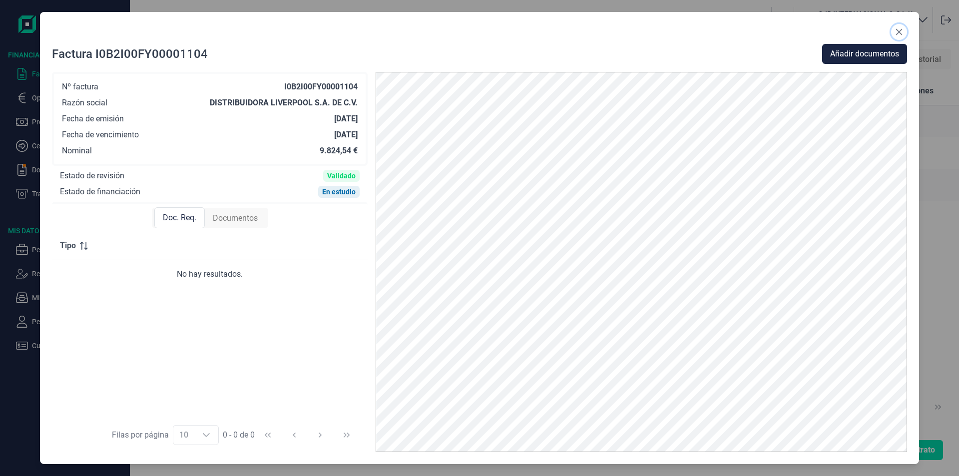
click at [899, 31] on icon "Close" at bounding box center [899, 32] width 8 height 8
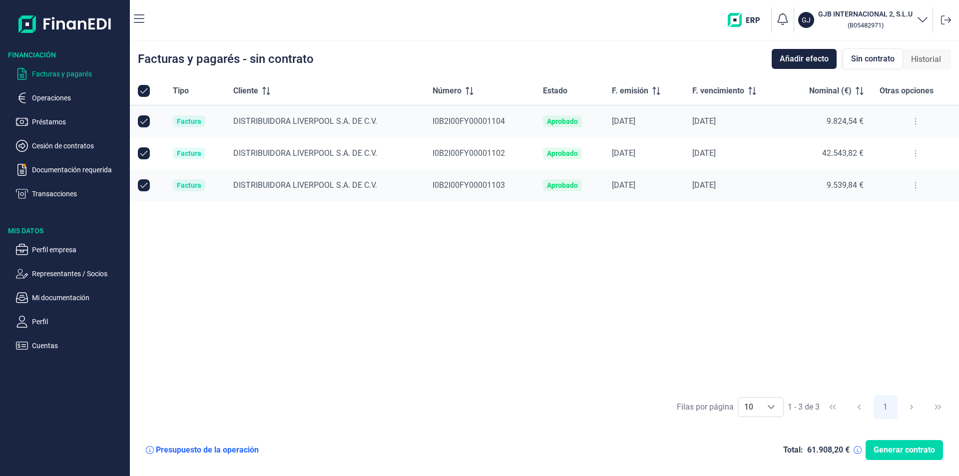
click at [913, 153] on button at bounding box center [915, 153] width 18 height 16
click at [887, 180] on span "Ver detalle de la factura" at bounding box center [878, 178] width 73 height 10
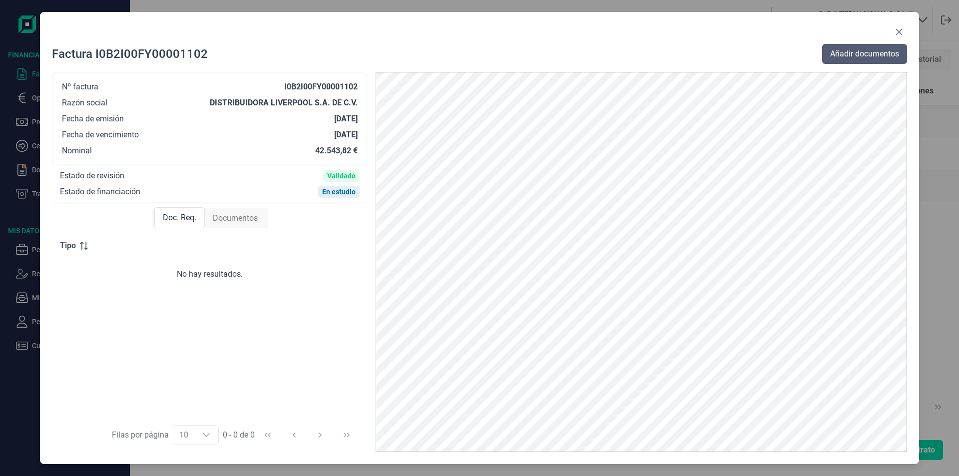
click at [843, 54] on span "Añadir documentos" at bounding box center [864, 54] width 69 height 12
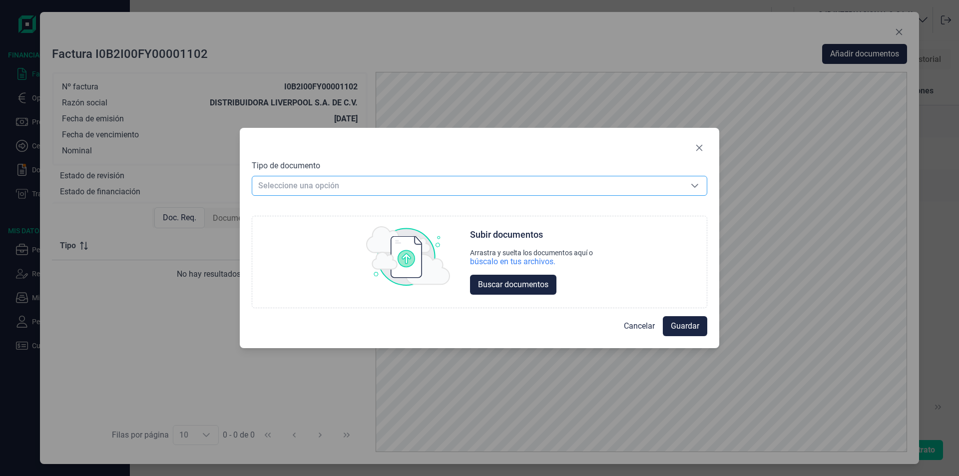
click at [531, 186] on span "Seleccione una opción" at bounding box center [467, 185] width 430 height 19
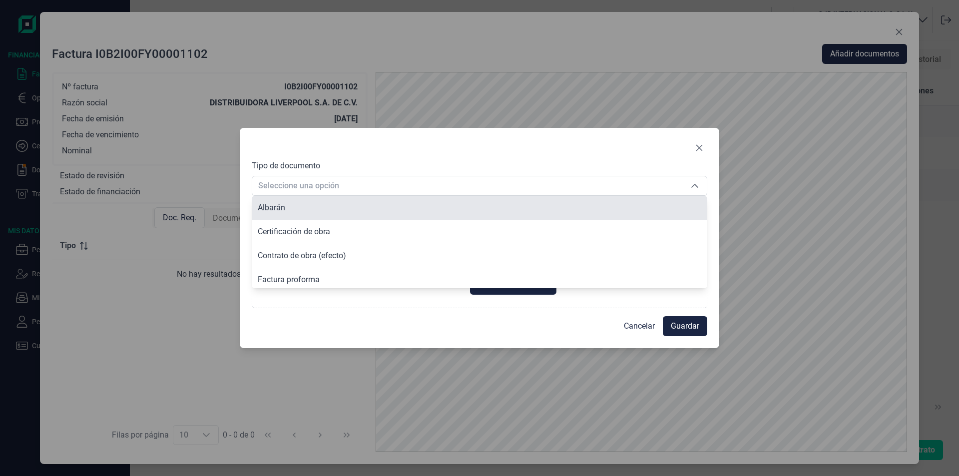
click at [471, 202] on li "Albarán" at bounding box center [479, 208] width 455 height 24
type input "Albarán"
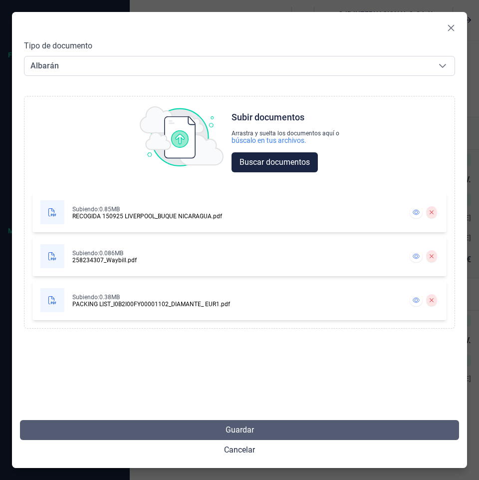
click at [248, 431] on span "Guardar" at bounding box center [240, 430] width 28 height 12
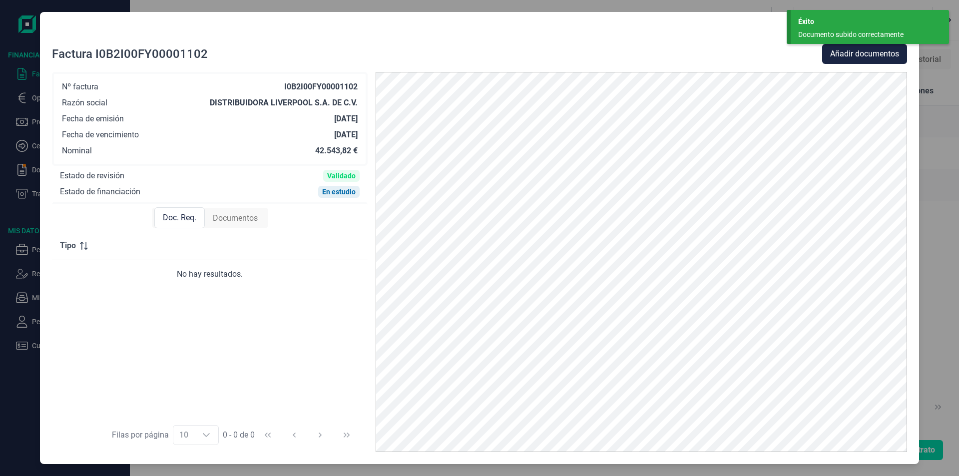
click at [624, 41] on div at bounding box center [479, 34] width 855 height 20
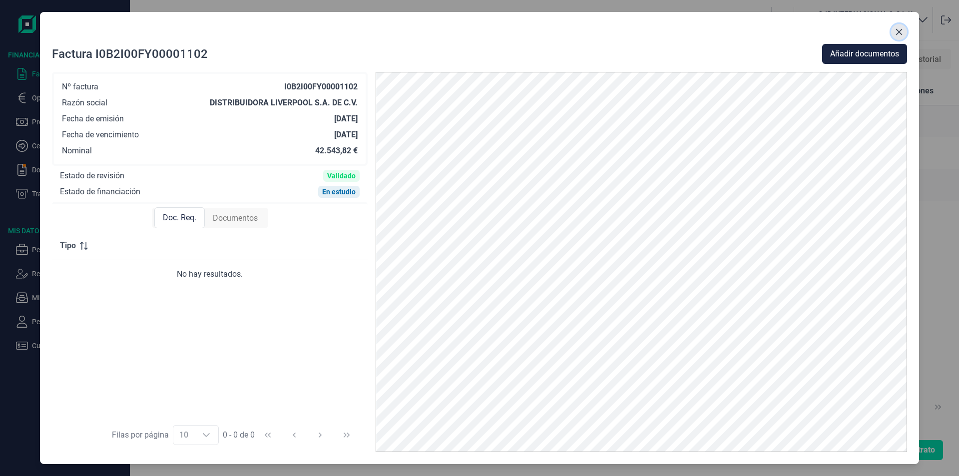
click at [903, 35] on button "Close" at bounding box center [899, 32] width 16 height 16
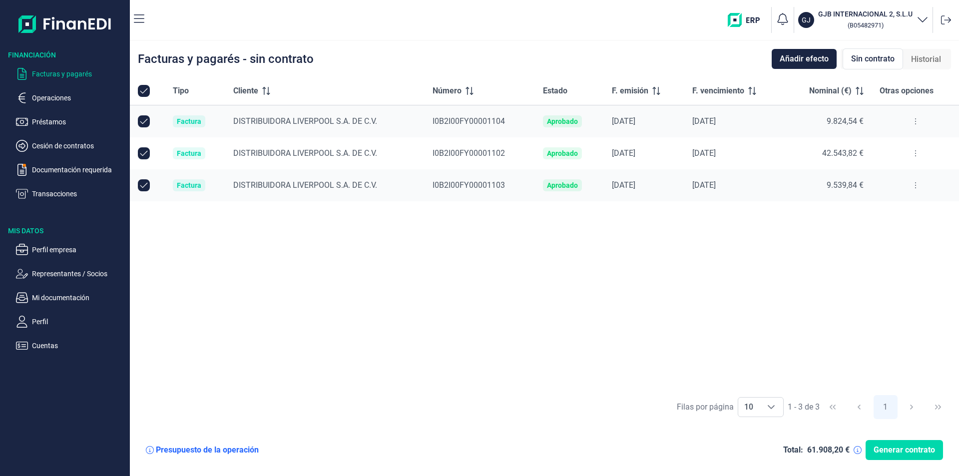
click at [913, 184] on button at bounding box center [915, 185] width 18 height 16
click at [889, 215] on li "Ver detalle de la factura" at bounding box center [872, 210] width 103 height 18
click at [873, 212] on span "Ver detalle de la factura" at bounding box center [878, 210] width 73 height 10
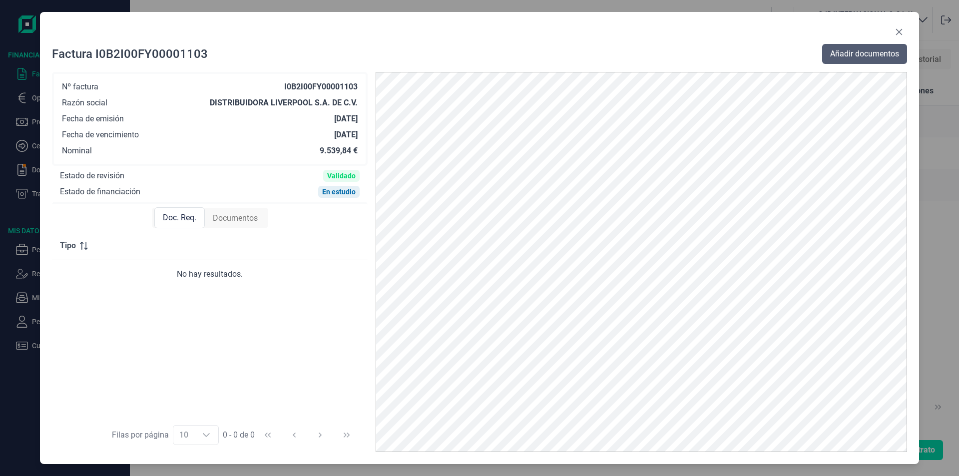
click at [837, 54] on span "Añadir documentos" at bounding box center [864, 54] width 69 height 12
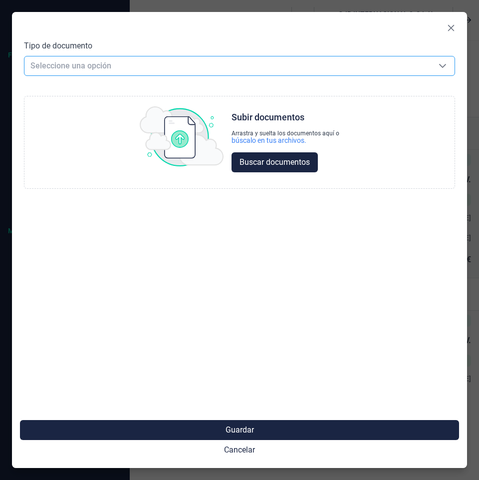
click at [120, 71] on span "Seleccione una opción" at bounding box center [227, 65] width 407 height 19
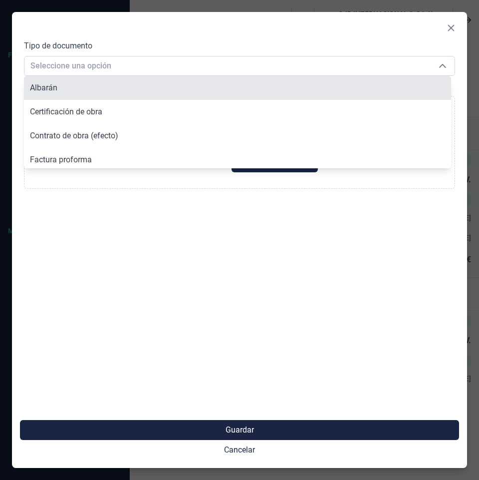
click at [94, 84] on li "Albarán" at bounding box center [237, 88] width 427 height 24
type input "Albarán"
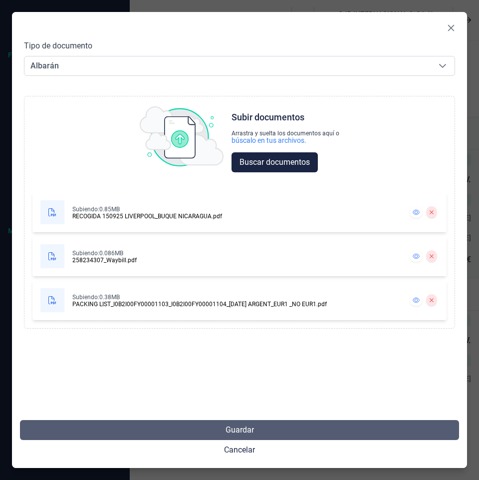
click at [247, 427] on span "Guardar" at bounding box center [240, 430] width 28 height 12
